Goal: Task Accomplishment & Management: Use online tool/utility

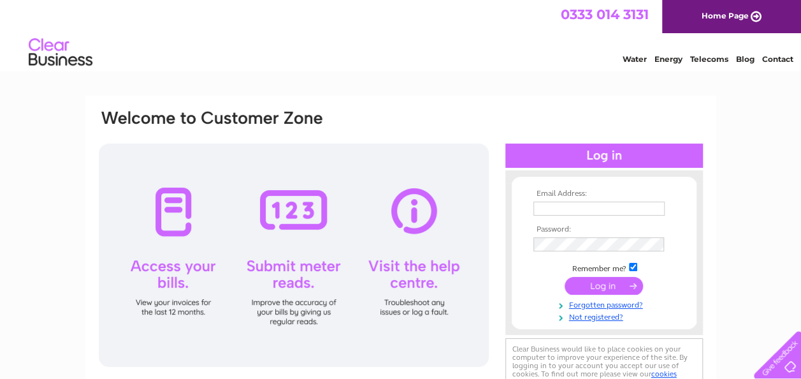
type input "g.p.byrne@btinternet.com"
click at [602, 286] on input "submit" at bounding box center [604, 286] width 78 height 18
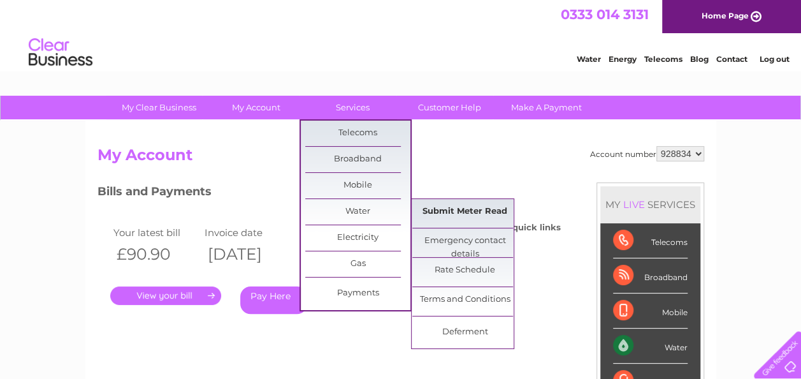
click at [455, 213] on link "Submit Meter Read" at bounding box center [464, 211] width 105 height 25
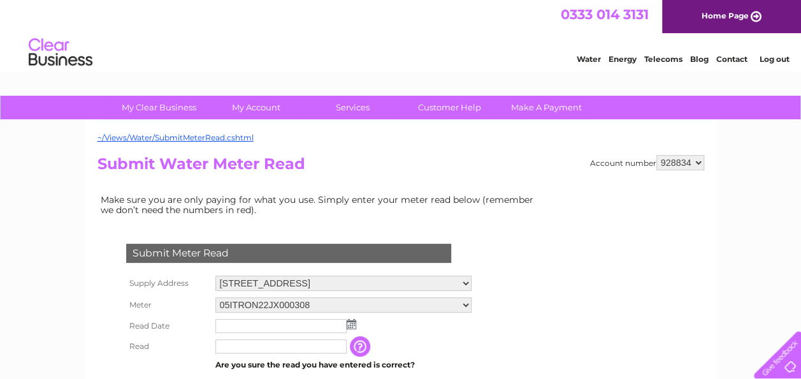
click at [351, 324] on img at bounding box center [352, 324] width 10 height 10
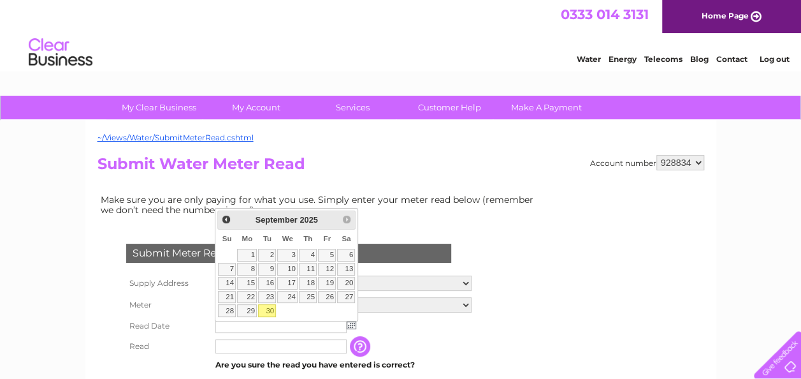
click at [270, 305] on link "30" at bounding box center [267, 310] width 18 height 13
type input "2025/09/30"
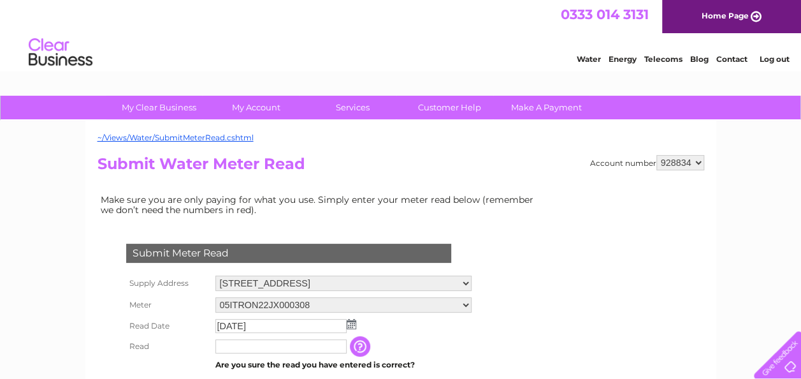
click at [219, 347] on input "text" at bounding box center [280, 346] width 131 height 14
type input "516"
click at [474, 342] on td "The reading you have just taken from your water meter. Our records indicate you…" at bounding box center [424, 346] width 102 height 20
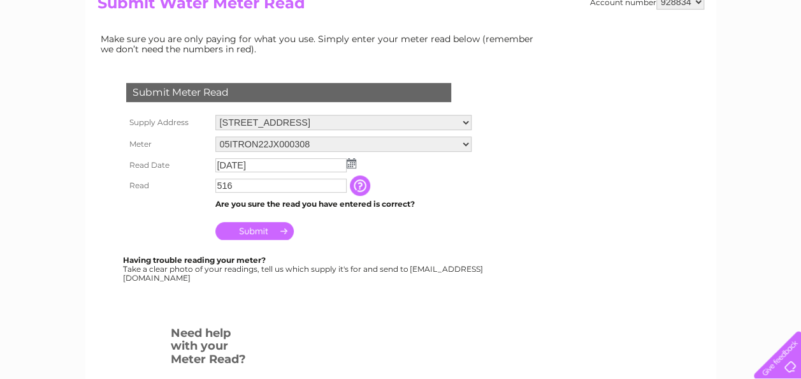
scroll to position [178, 0]
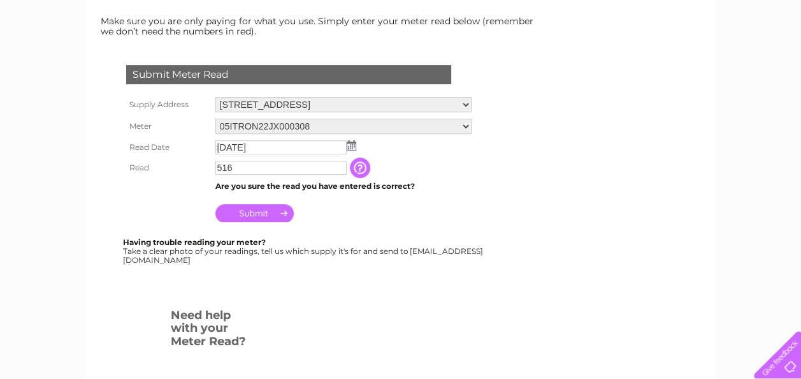
click at [249, 212] on input "Submit" at bounding box center [254, 213] width 78 height 18
